Goal: Task Accomplishment & Management: Complete application form

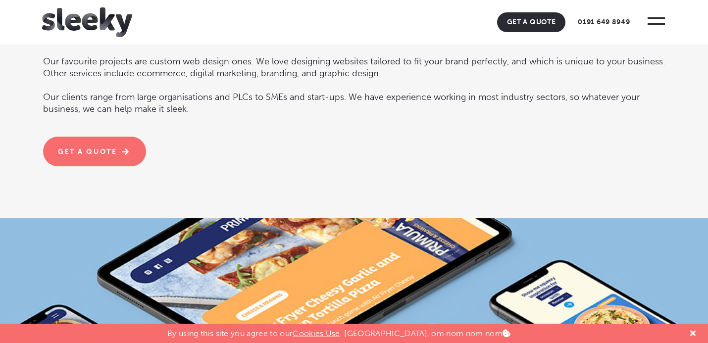
scroll to position [1139, 0]
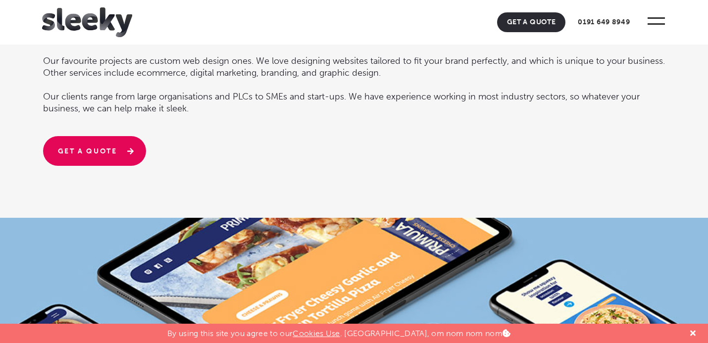
click at [113, 151] on link "Get a quote" at bounding box center [94, 151] width 103 height 30
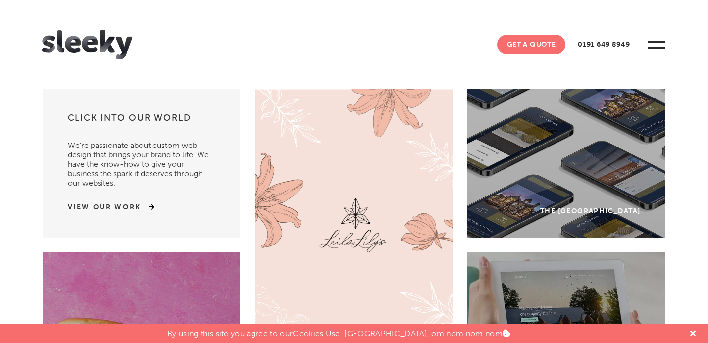
click at [528, 45] on link "Get A Quote" at bounding box center [531, 45] width 69 height 20
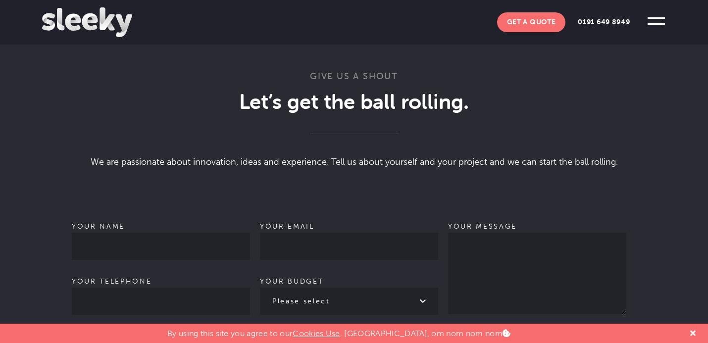
scroll to position [621, 0]
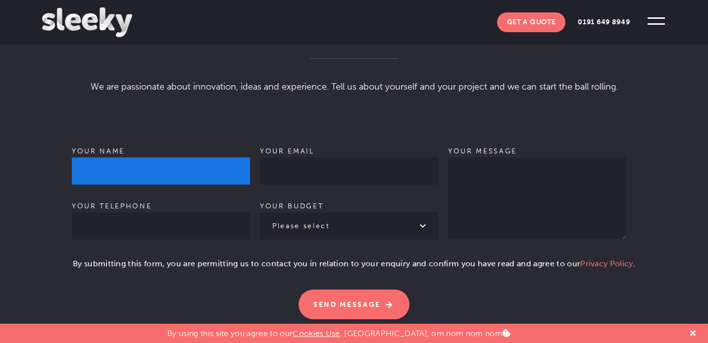
click at [178, 171] on input "Your name" at bounding box center [161, 170] width 178 height 27
type input "[PERSON_NAME]"
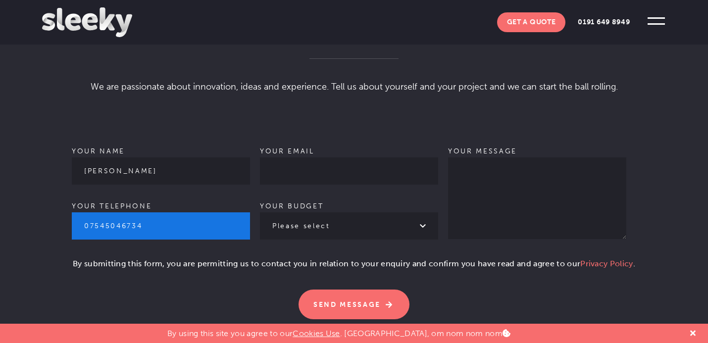
type input "07545046734"
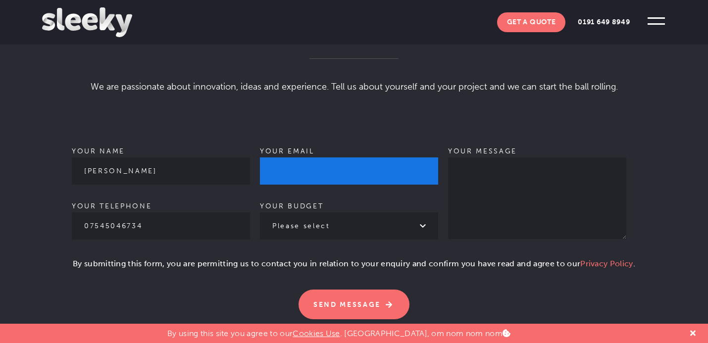
click at [289, 169] on input "Your email" at bounding box center [349, 170] width 178 height 27
type input "[EMAIL_ADDRESS][DOMAIN_NAME]"
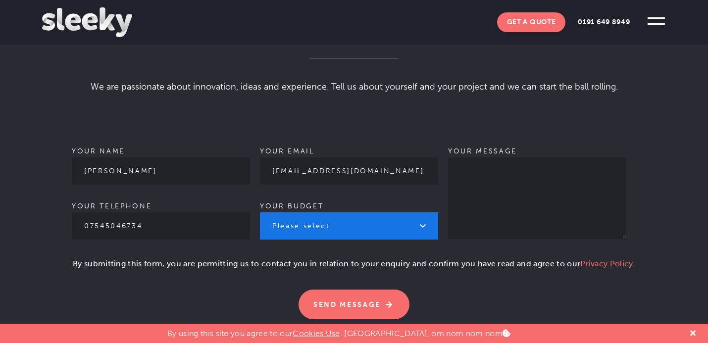
click at [335, 215] on select "Please select £1k - £2k £2k - £3k £3k - £4k £4k - £5k £5k - £10k More than £10k" at bounding box center [349, 225] width 178 height 27
select select "£1k - £2k"
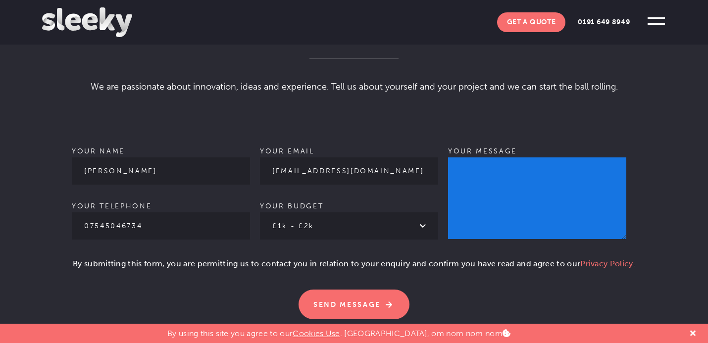
click at [511, 180] on textarea "Your message" at bounding box center [537, 198] width 178 height 82
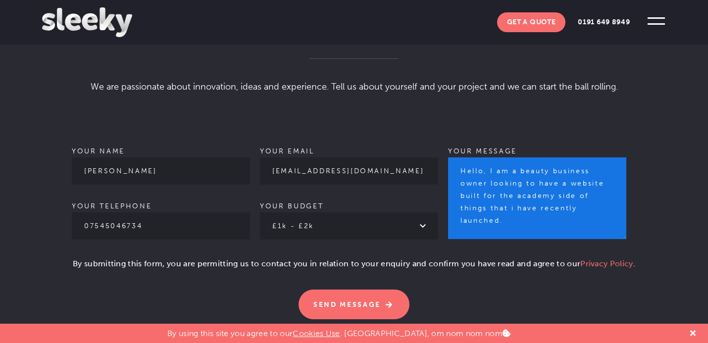
click at [519, 216] on textarea "Hello, I am a beauty business owner looking to have a website built for the aca…" at bounding box center [537, 198] width 178 height 82
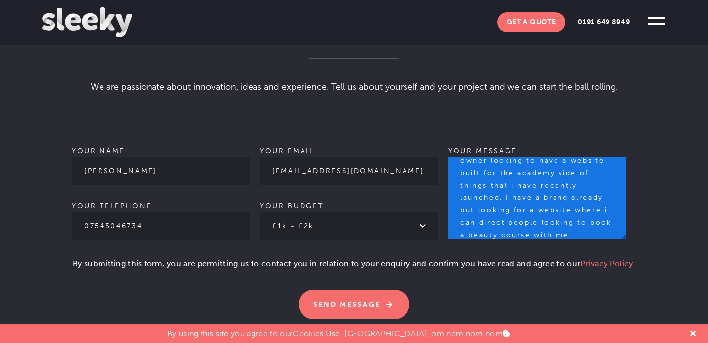
scroll to position [32, 0]
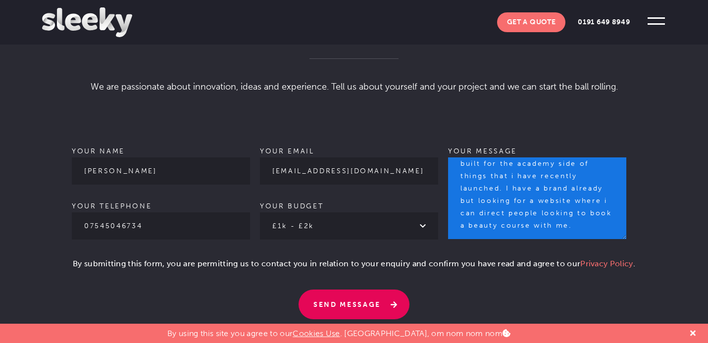
type textarea "Hello, I am a beauty business owner looking to have a website built for the aca…"
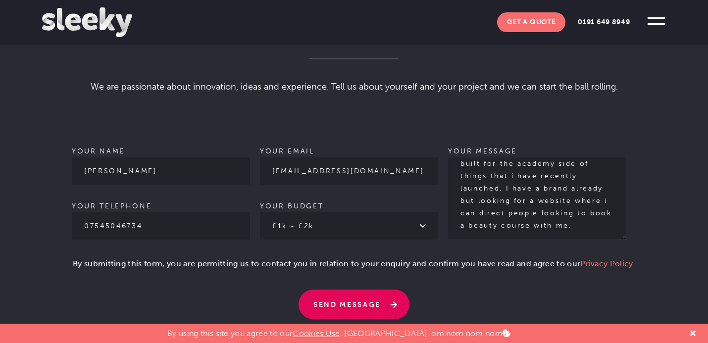
click at [361, 297] on input "Send Message" at bounding box center [354, 305] width 111 height 30
